Goal: Obtain resource: Download file/media

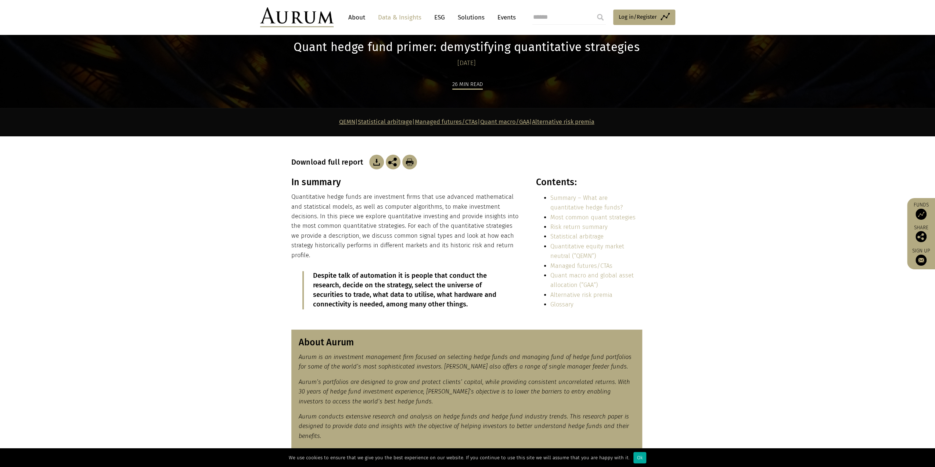
scroll to position [73, 0]
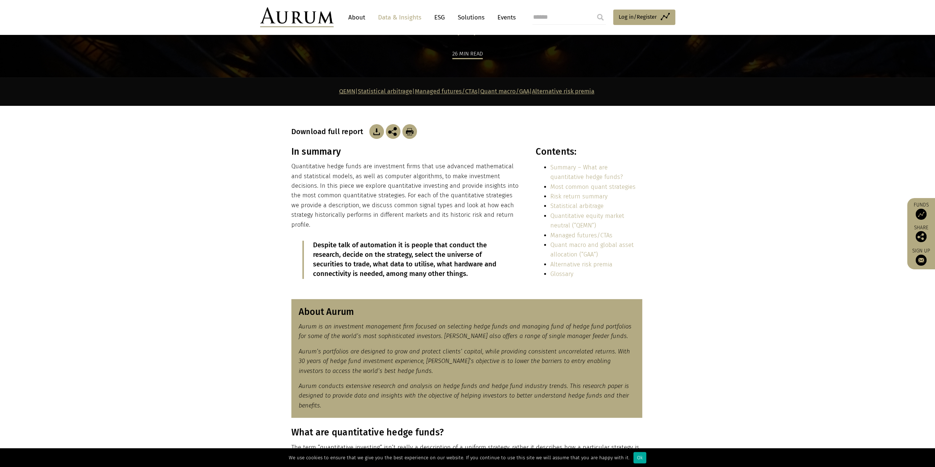
click at [376, 137] on img at bounding box center [376, 131] width 15 height 15
click at [405, 15] on link "Data & Insights" at bounding box center [399, 18] width 51 height 14
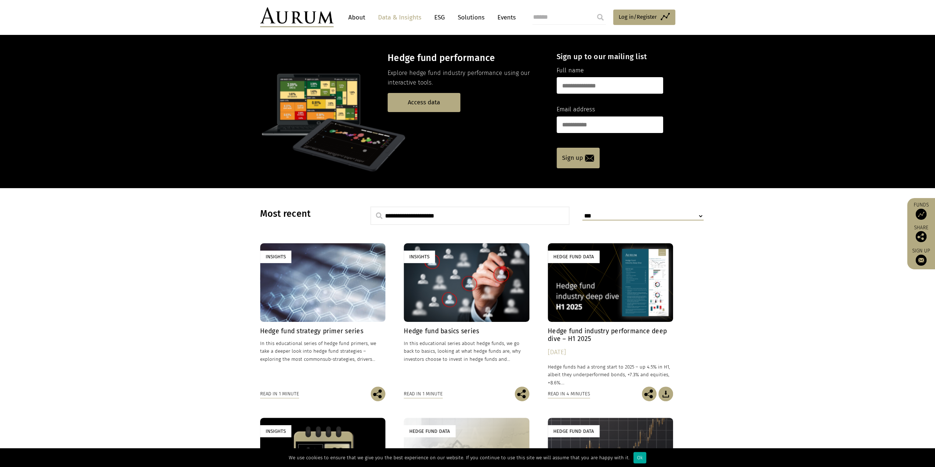
scroll to position [37, 0]
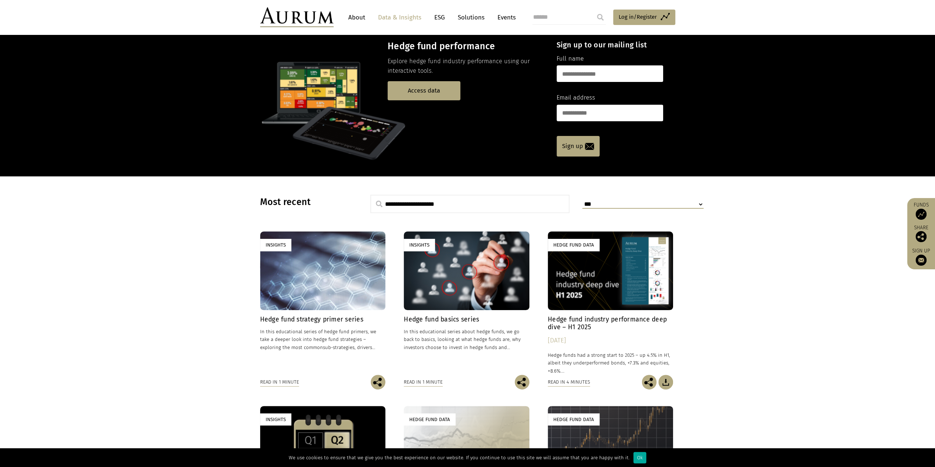
click at [320, 313] on link "Insights Hedge fund strategy primer series In this educational series of hedge …" at bounding box center [323, 302] width 126 height 143
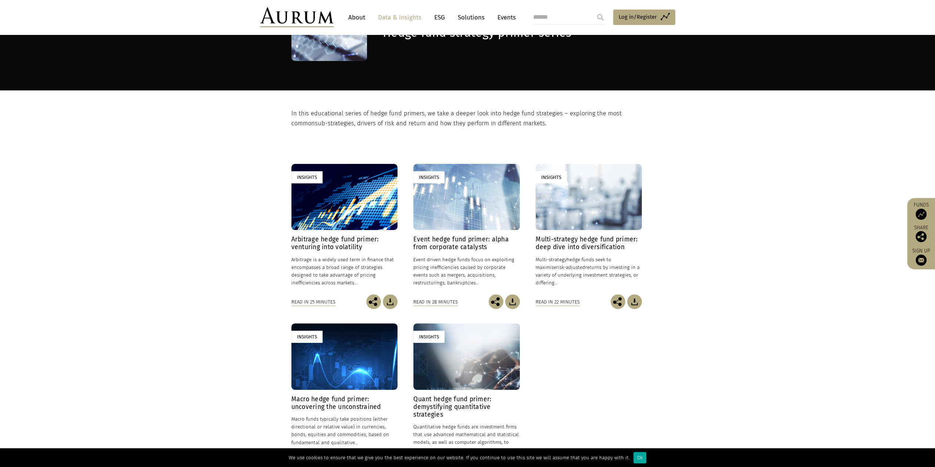
scroll to position [110, 0]
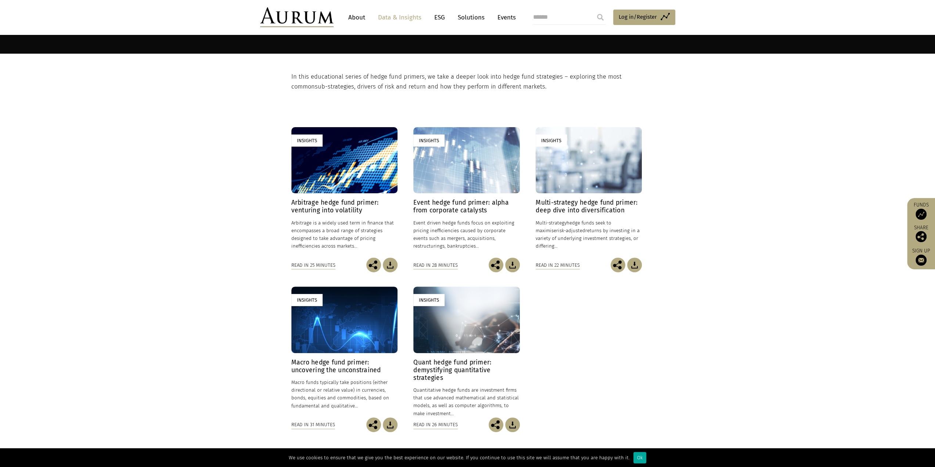
click at [390, 426] on img at bounding box center [390, 424] width 15 height 15
click at [389, 264] on img at bounding box center [390, 265] width 15 height 15
click at [508, 264] on img at bounding box center [512, 265] width 15 height 15
click at [637, 265] on img at bounding box center [634, 265] width 15 height 15
click at [400, 14] on link "Data & Insights" at bounding box center [399, 18] width 51 height 14
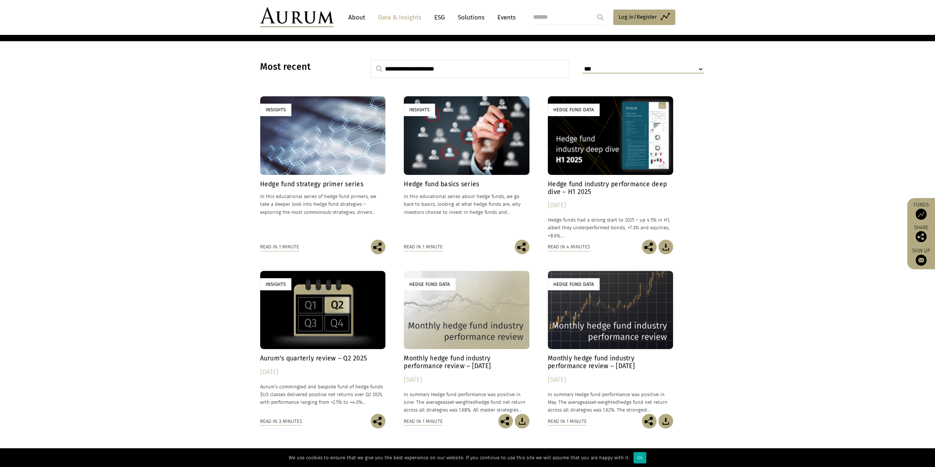
scroll to position [184, 0]
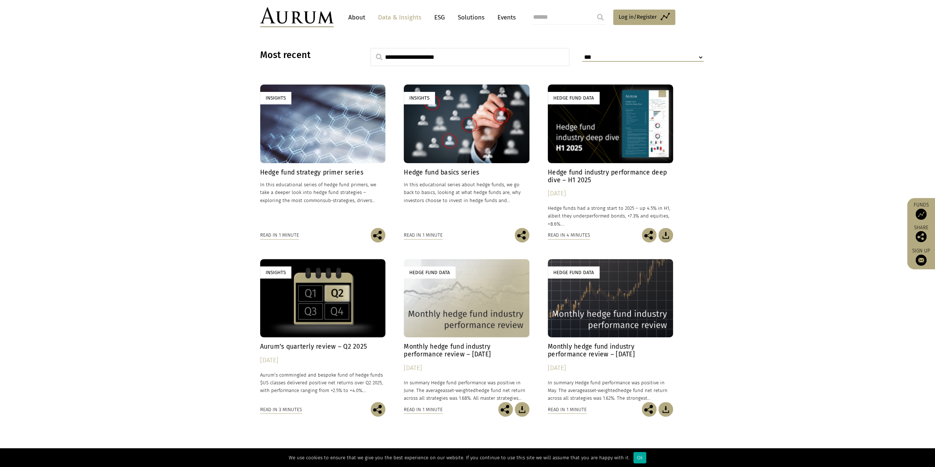
click at [601, 172] on h4 "Hedge fund industry performance deep dive – H1 2025" at bounding box center [611, 176] width 126 height 15
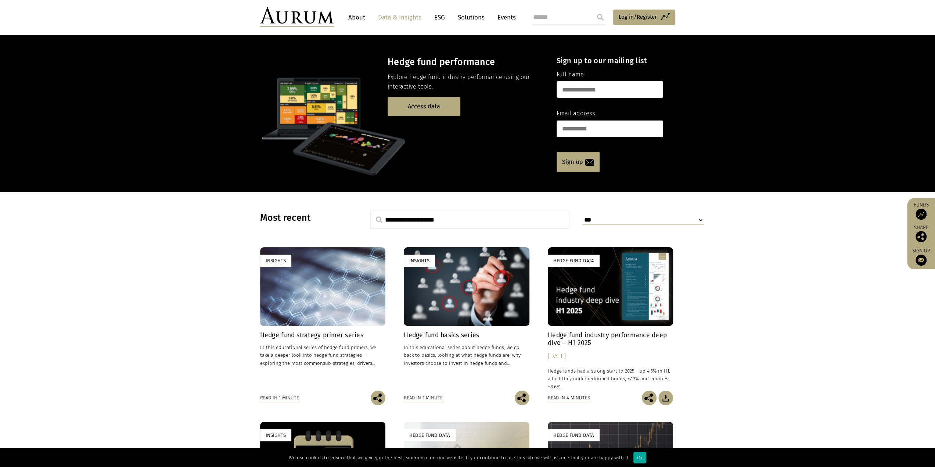
scroll to position [0, 0]
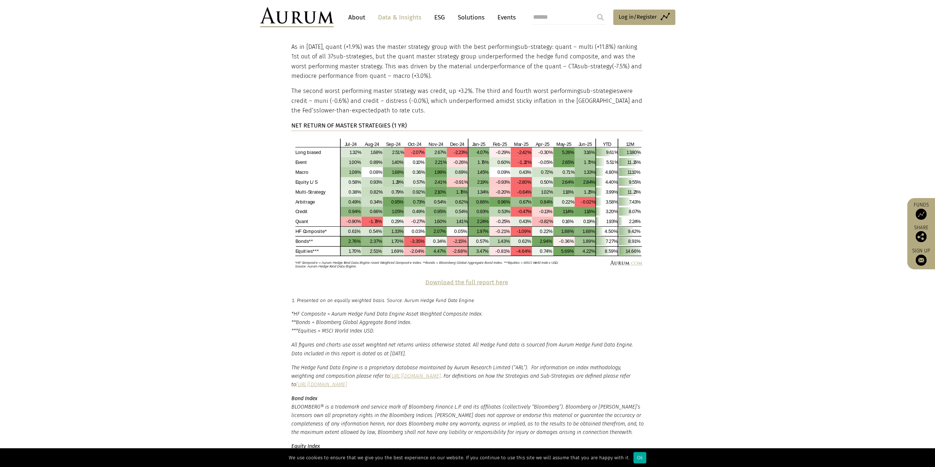
scroll to position [1433, 0]
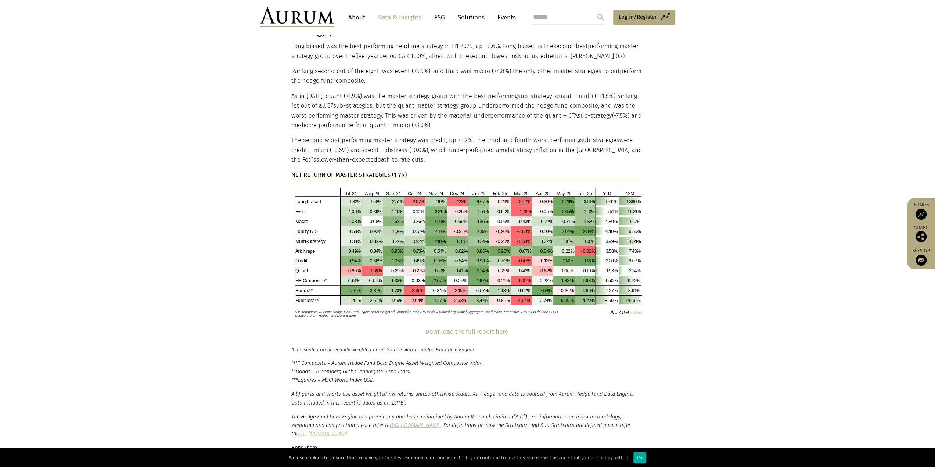
click at [313, 197] on img at bounding box center [466, 252] width 351 height 132
